Goal: Use online tool/utility: Utilize a website feature to perform a specific function

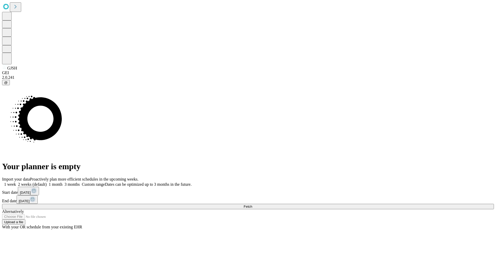
click at [252, 205] on span "Fetch" at bounding box center [248, 207] width 9 height 4
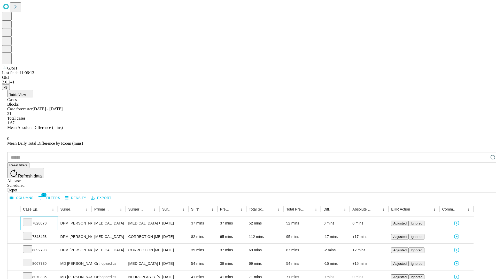
click at [30, 219] on icon at bounding box center [27, 221] width 5 height 5
